Goal: Find contact information: Find contact information

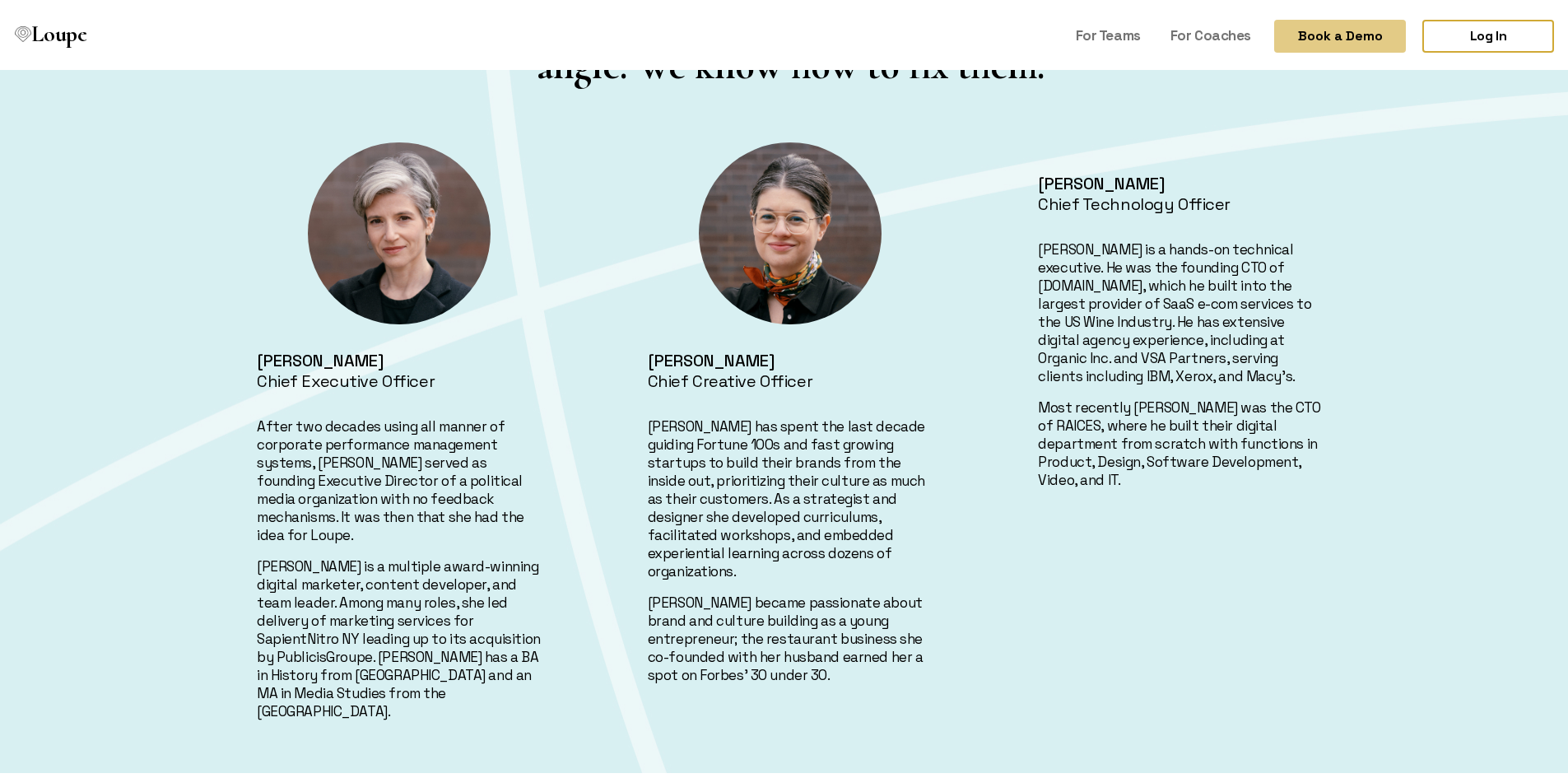
scroll to position [659, 0]
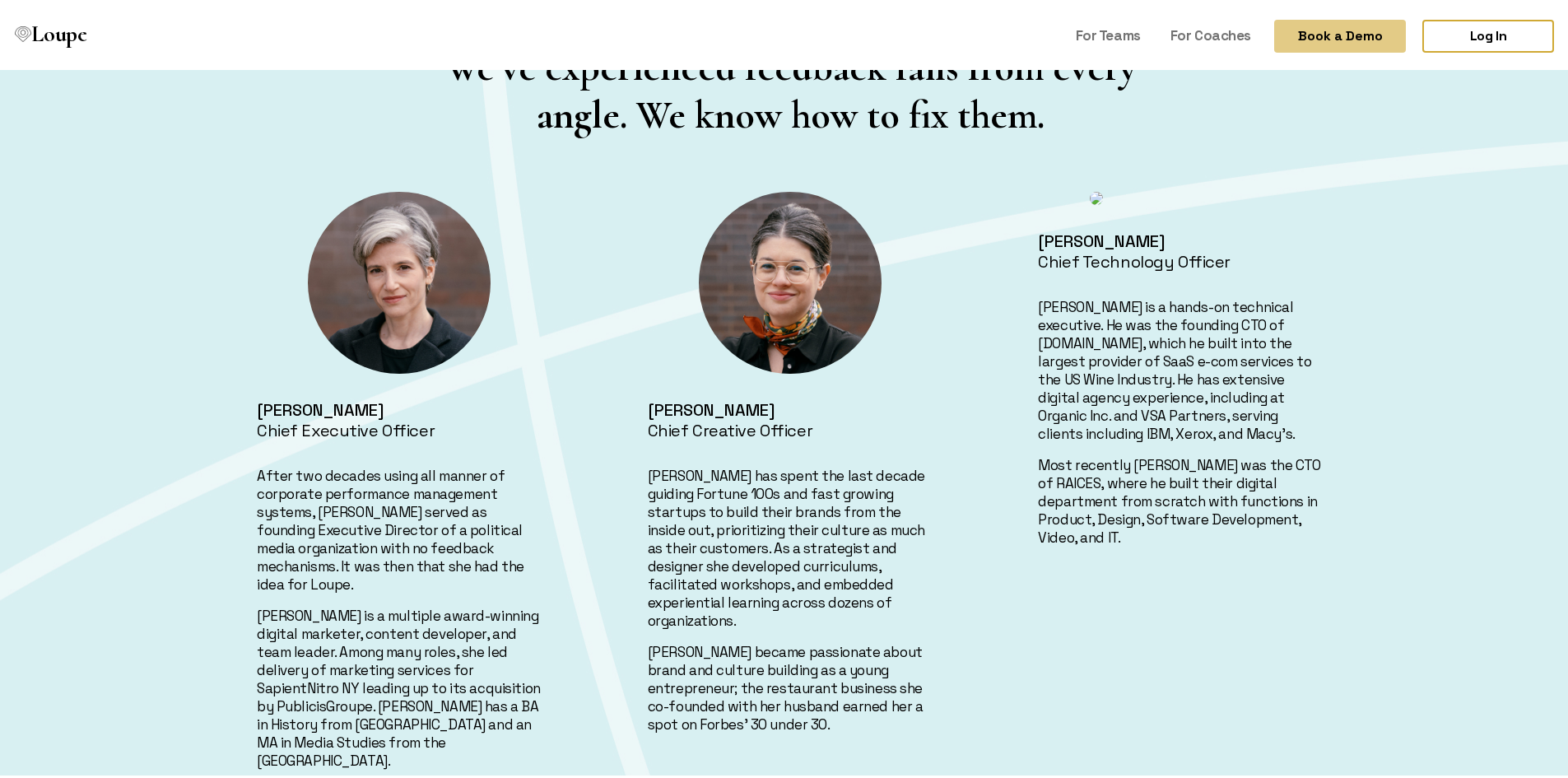
drag, startPoint x: 240, startPoint y: 0, endPoint x: 792, endPoint y: 528, distance: 763.9
click at [792, 528] on p "[PERSON_NAME] has spent the last decade guiding Fortune 100s and fast growing s…" at bounding box center [791, 545] width 286 height 163
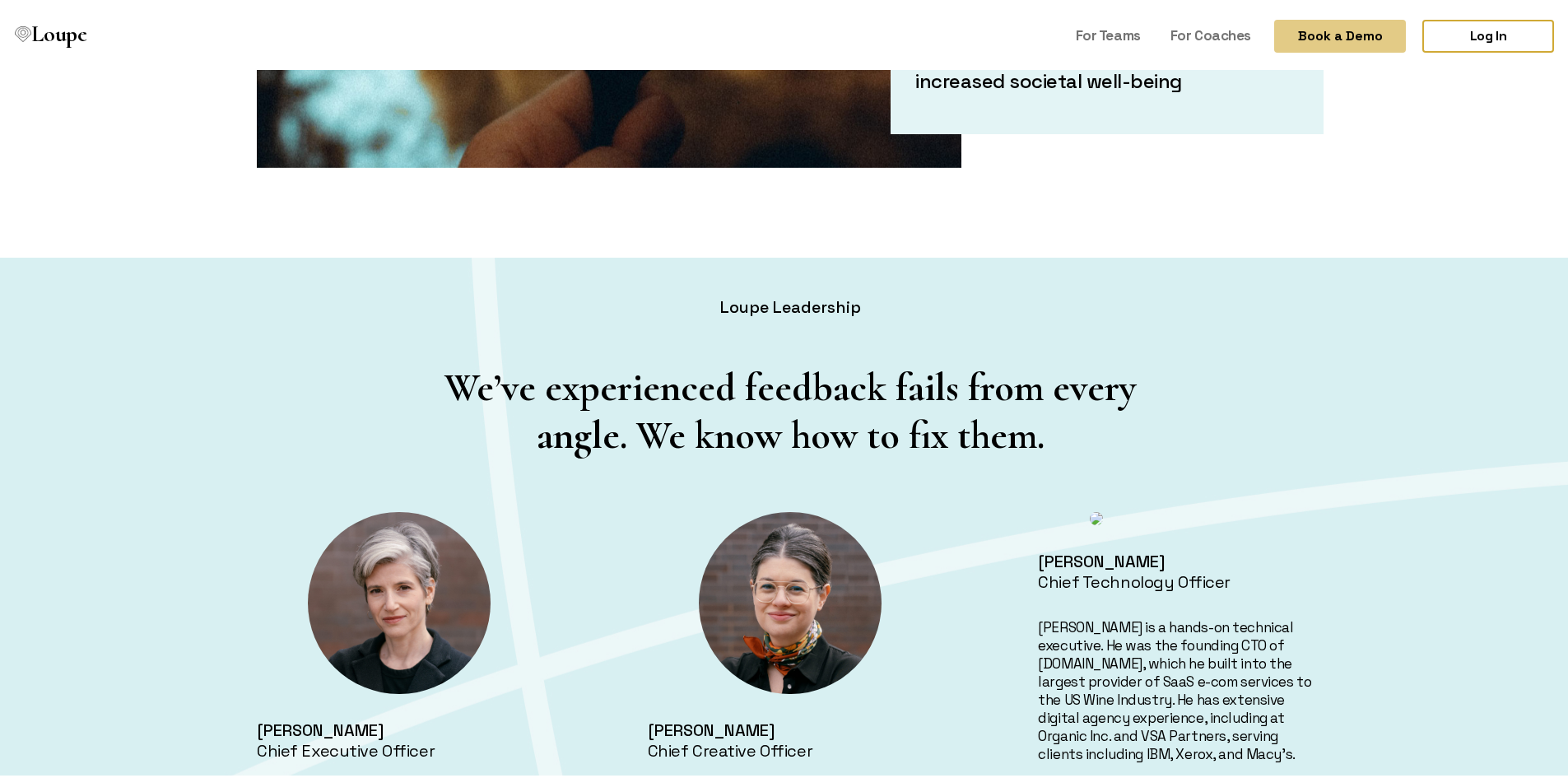
scroll to position [330, 0]
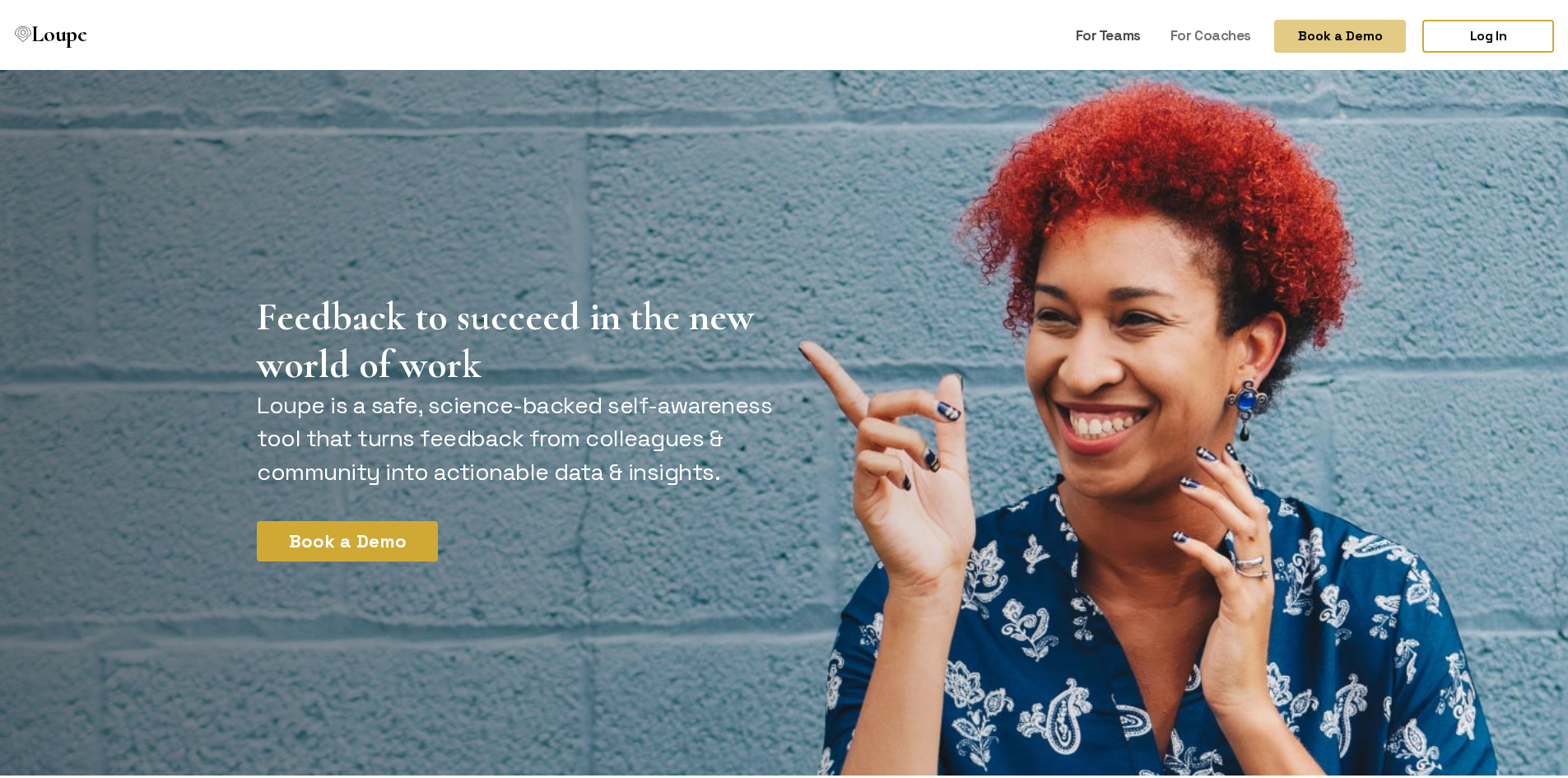
click at [1115, 32] on link "For Teams" at bounding box center [1108, 32] width 78 height 31
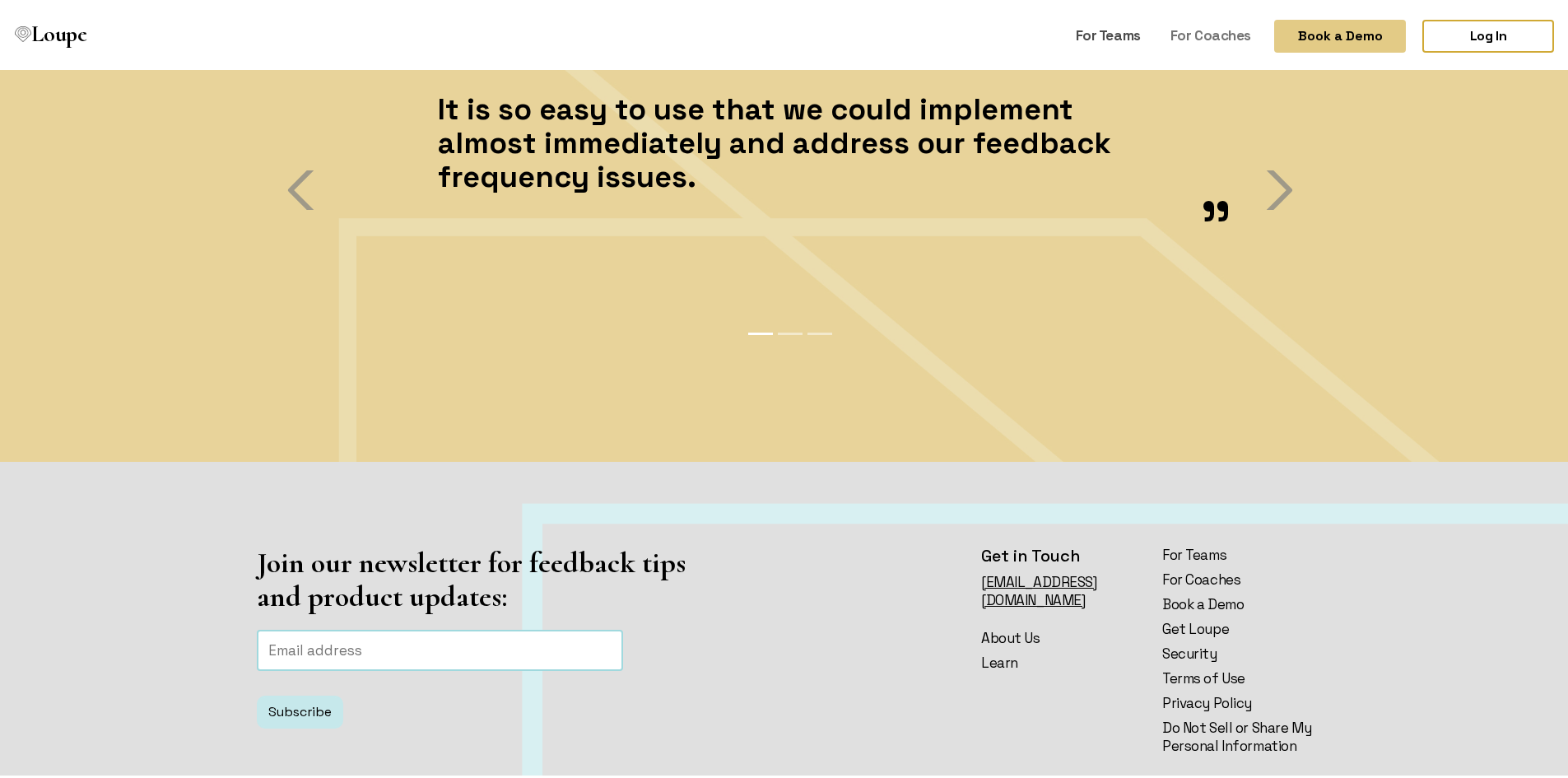
scroll to position [3869, 0]
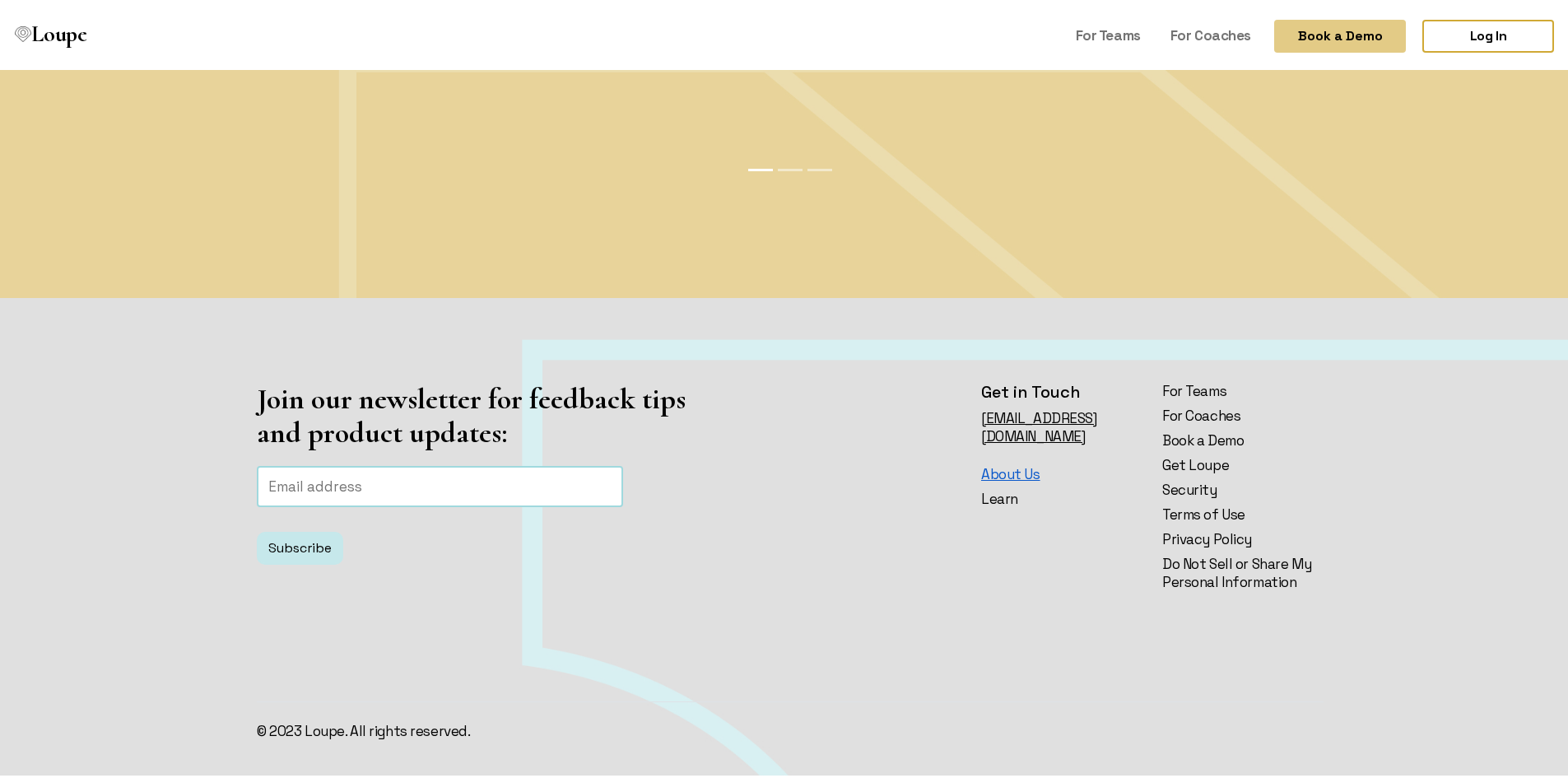
click at [989, 462] on link "About Us" at bounding box center [1062, 471] width 161 height 18
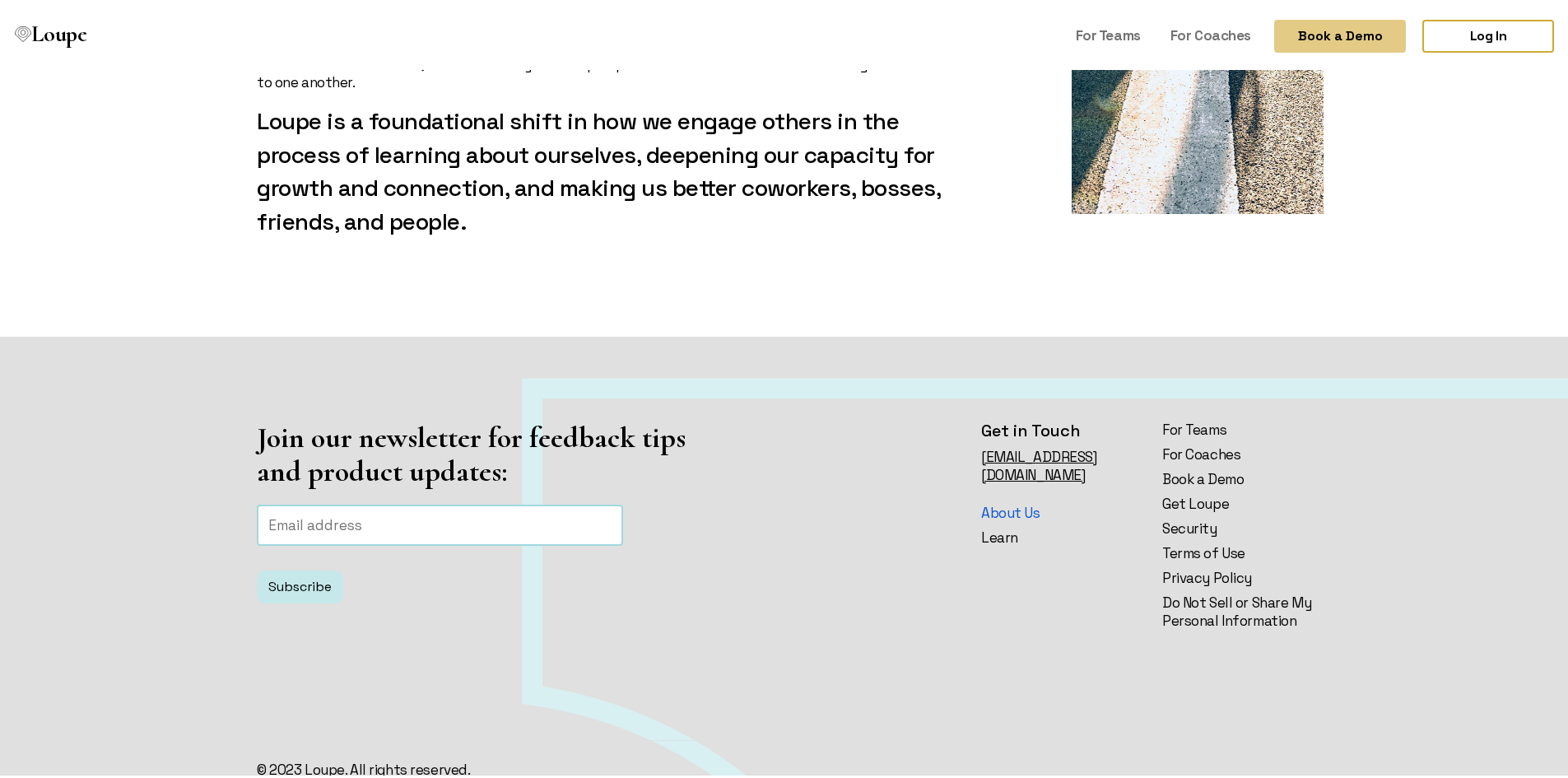
scroll to position [1936, 0]
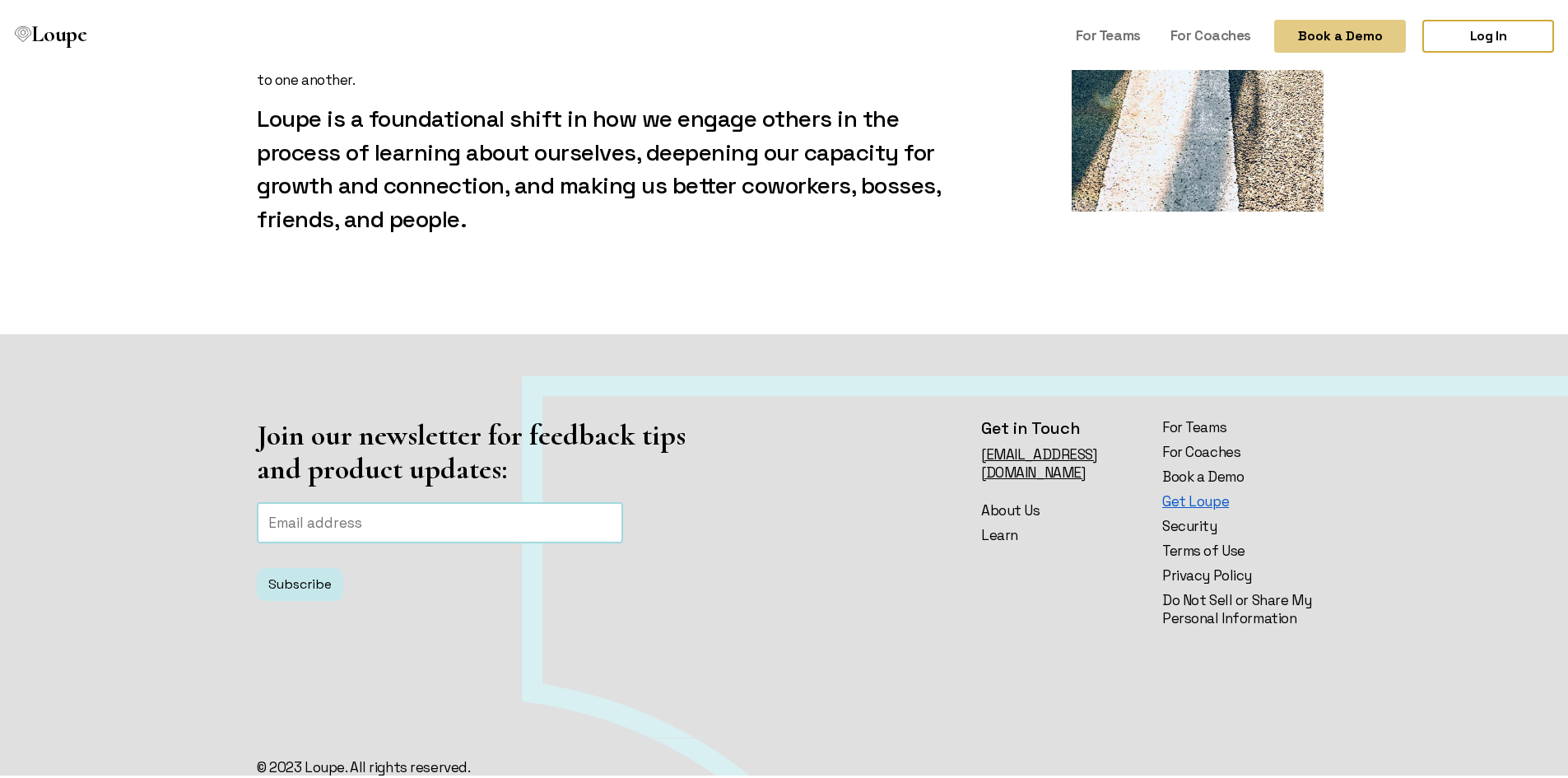
click at [1200, 489] on link "Get Loupe" at bounding box center [1243, 498] width 161 height 18
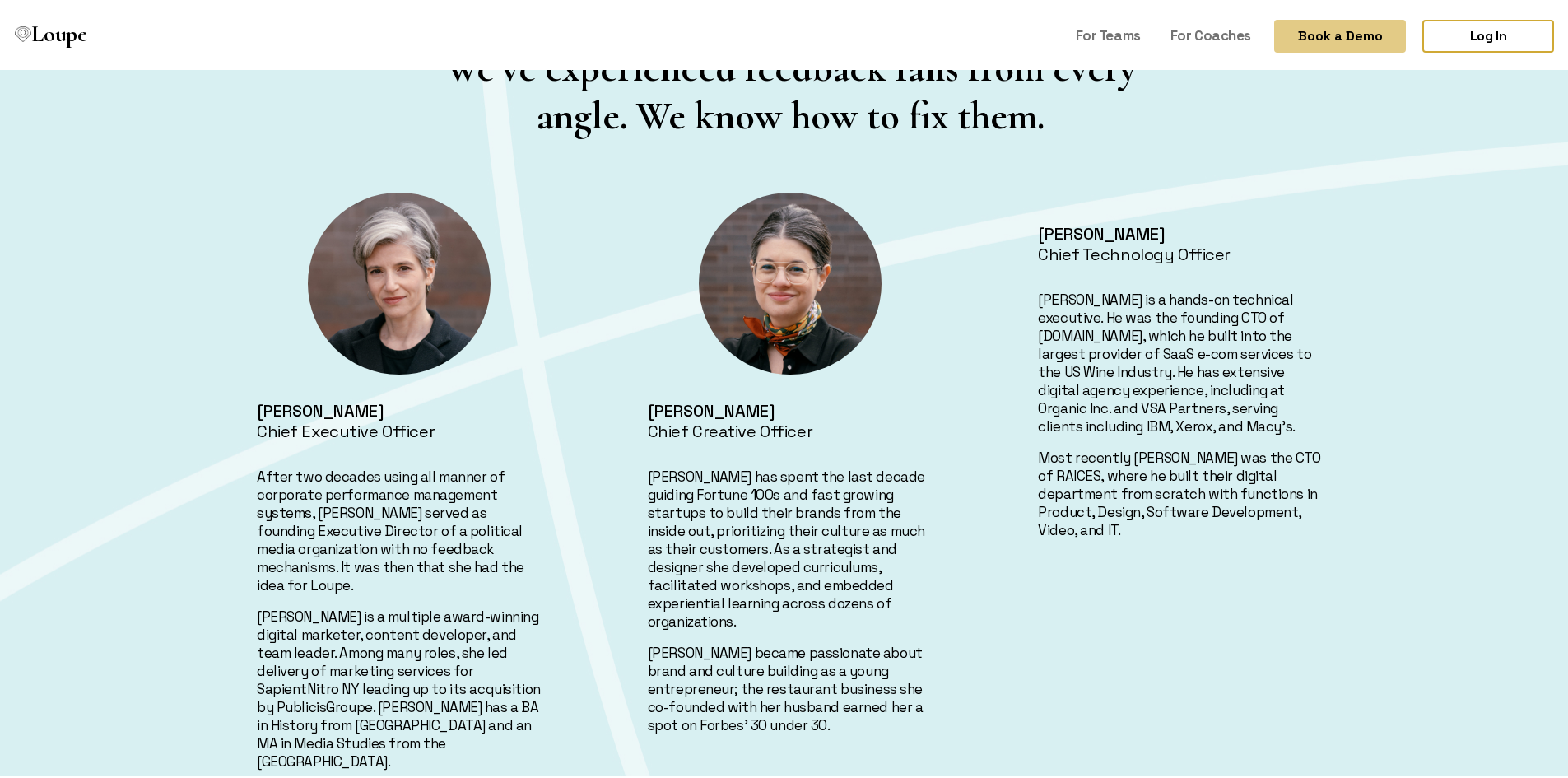
scroll to position [659, 0]
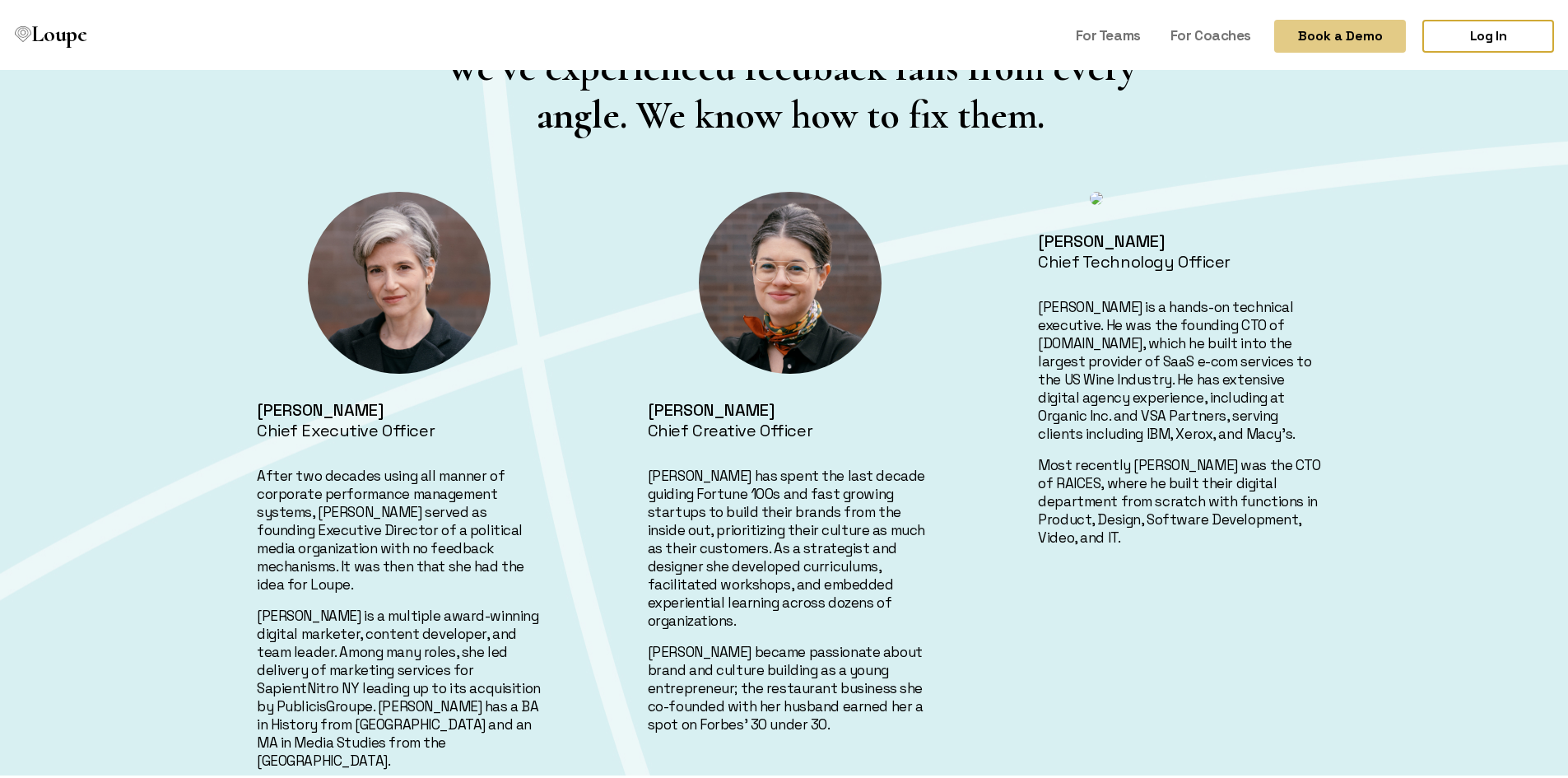
click at [1098, 239] on h4 "[PERSON_NAME]" at bounding box center [1181, 238] width 286 height 20
click at [1101, 236] on h4 "[PERSON_NAME]" at bounding box center [1181, 238] width 286 height 20
drag, startPoint x: 1034, startPoint y: 242, endPoint x: 1180, endPoint y: 239, distance: 146.0
click at [1180, 239] on h4 "[PERSON_NAME]" at bounding box center [1181, 238] width 286 height 20
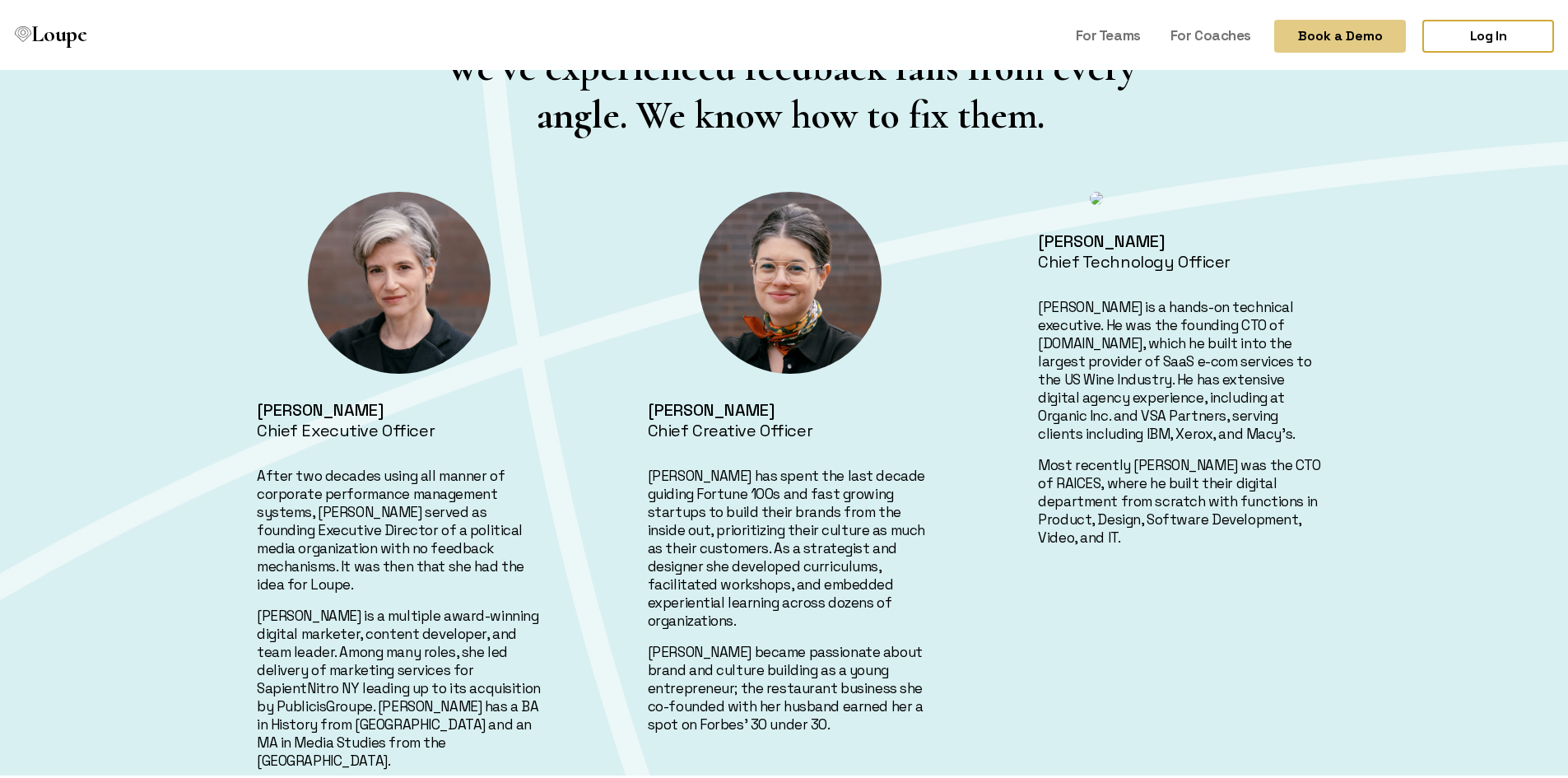
copy h4 "[PERSON_NAME]"
drag, startPoint x: 644, startPoint y: 405, endPoint x: 831, endPoint y: 407, distance: 187.0
click at [831, 407] on h4 "[PERSON_NAME]" at bounding box center [791, 407] width 286 height 20
copy h4 "[PERSON_NAME]"
